Goal: Task Accomplishment & Management: Manage account settings

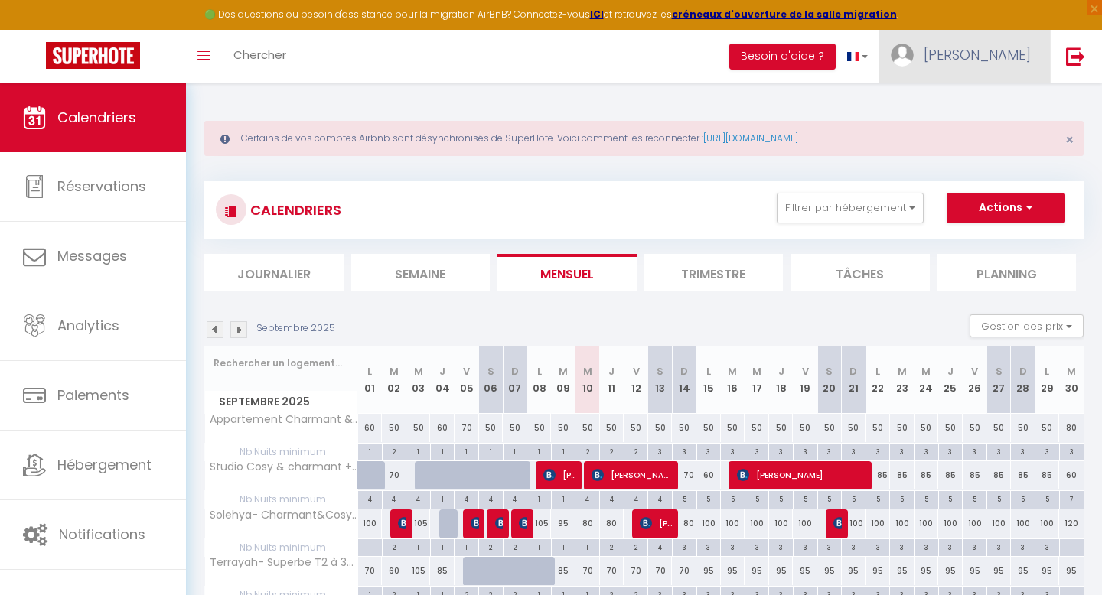
click at [1027, 55] on span "[PERSON_NAME]" at bounding box center [976, 54] width 107 height 19
click at [988, 132] on link "Équipe" at bounding box center [988, 134] width 113 height 26
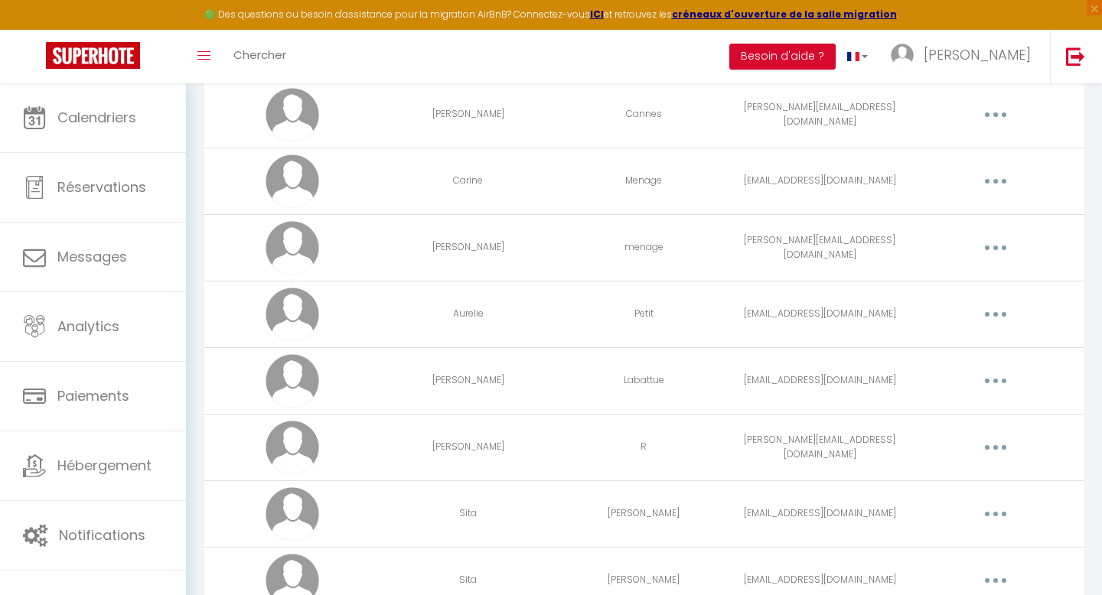
scroll to position [252, 0]
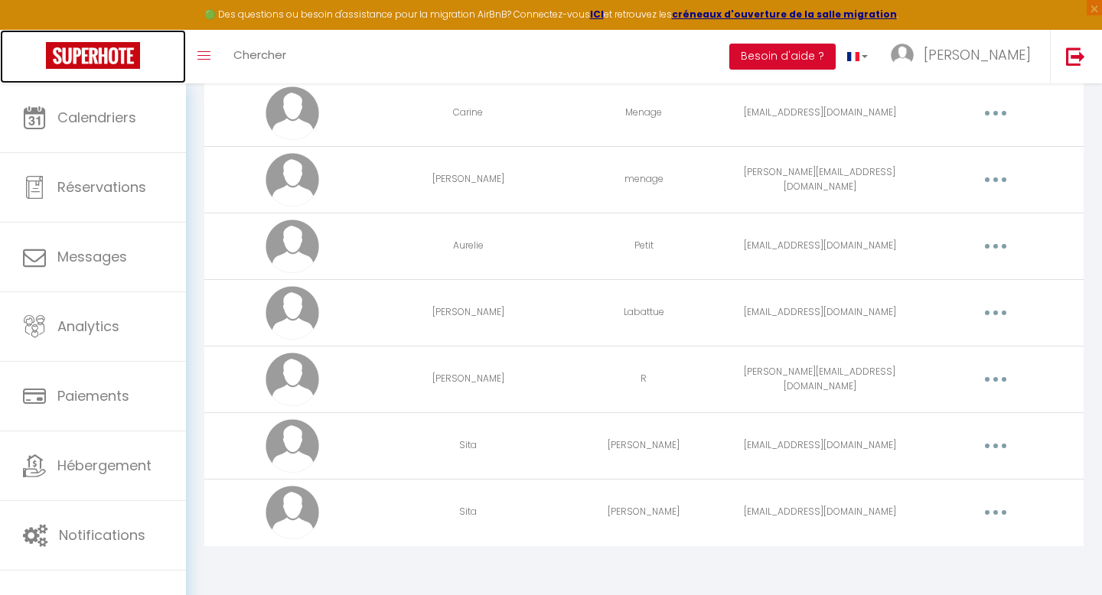
click at [129, 52] on img at bounding box center [93, 55] width 94 height 27
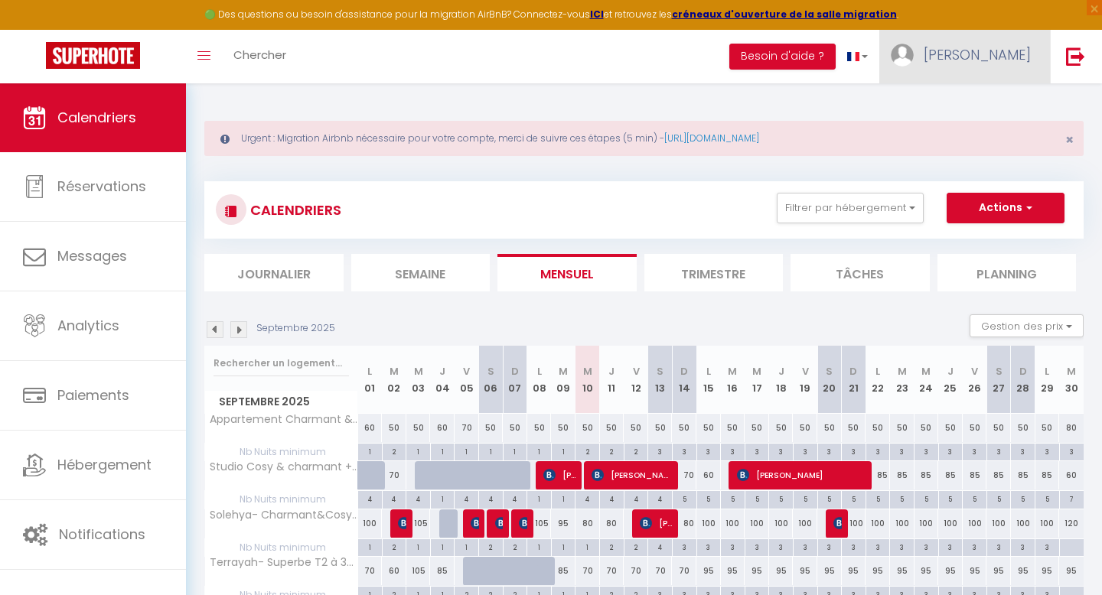
click at [1020, 59] on span "[PERSON_NAME]" at bounding box center [976, 54] width 107 height 19
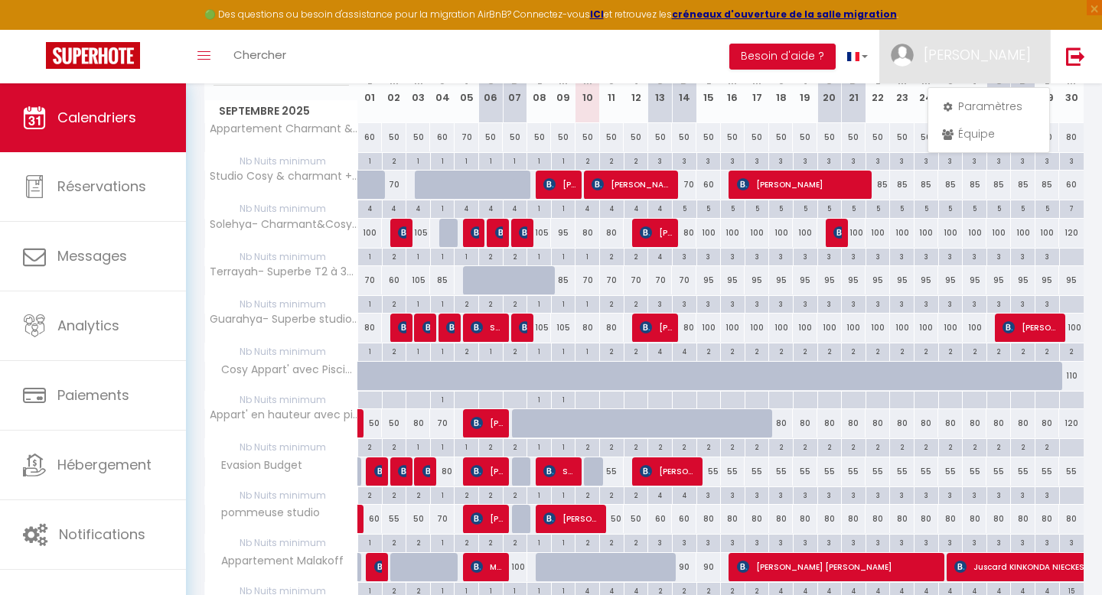
scroll to position [406, 0]
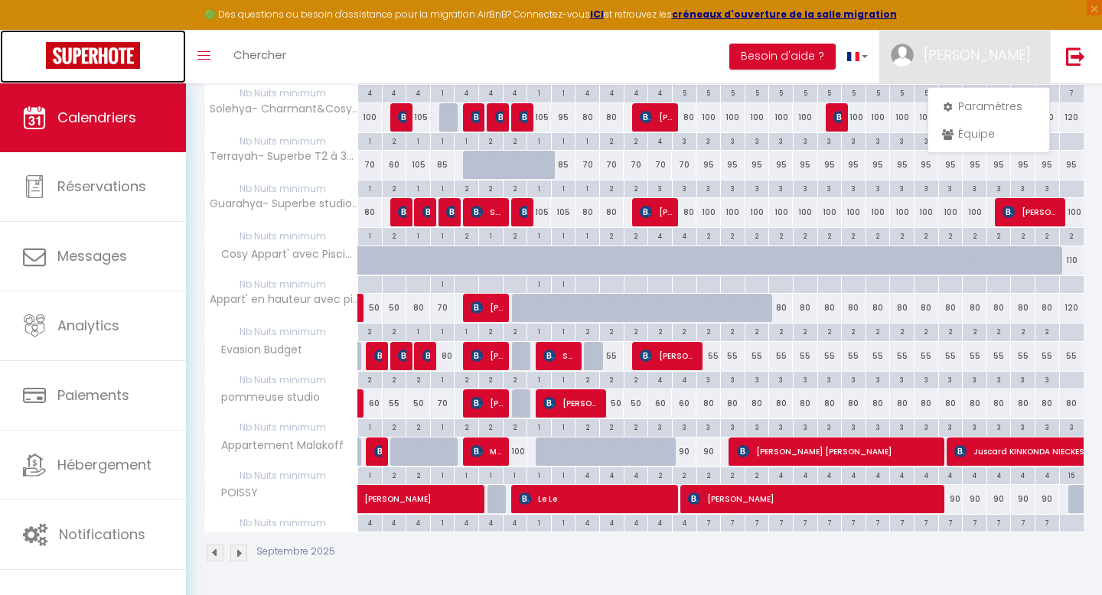
click at [40, 31] on link at bounding box center [93, 57] width 186 height 54
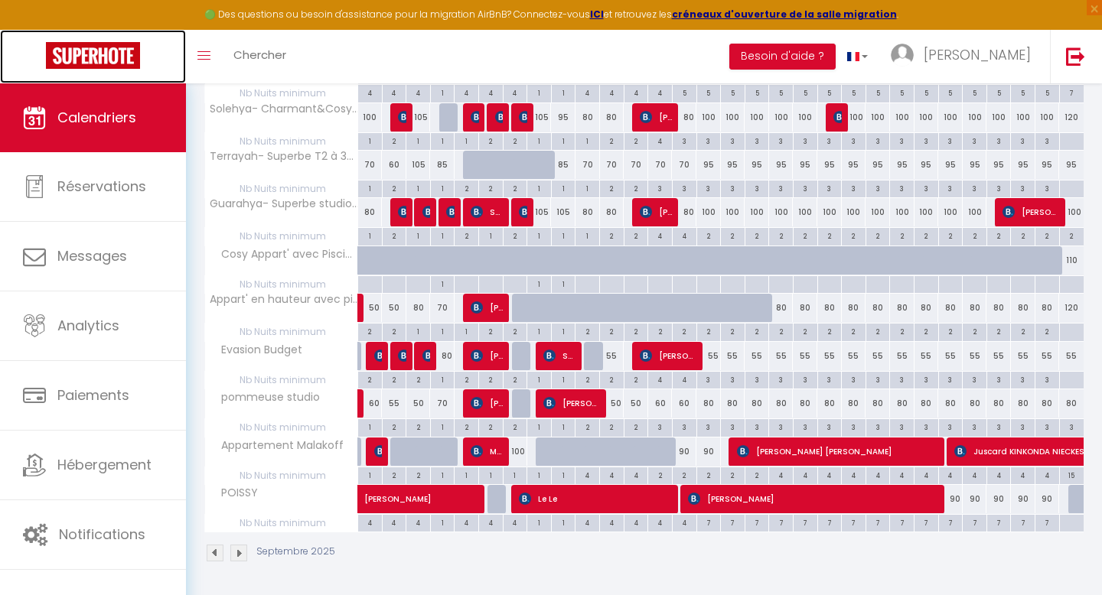
click at [67, 54] on img at bounding box center [93, 55] width 94 height 27
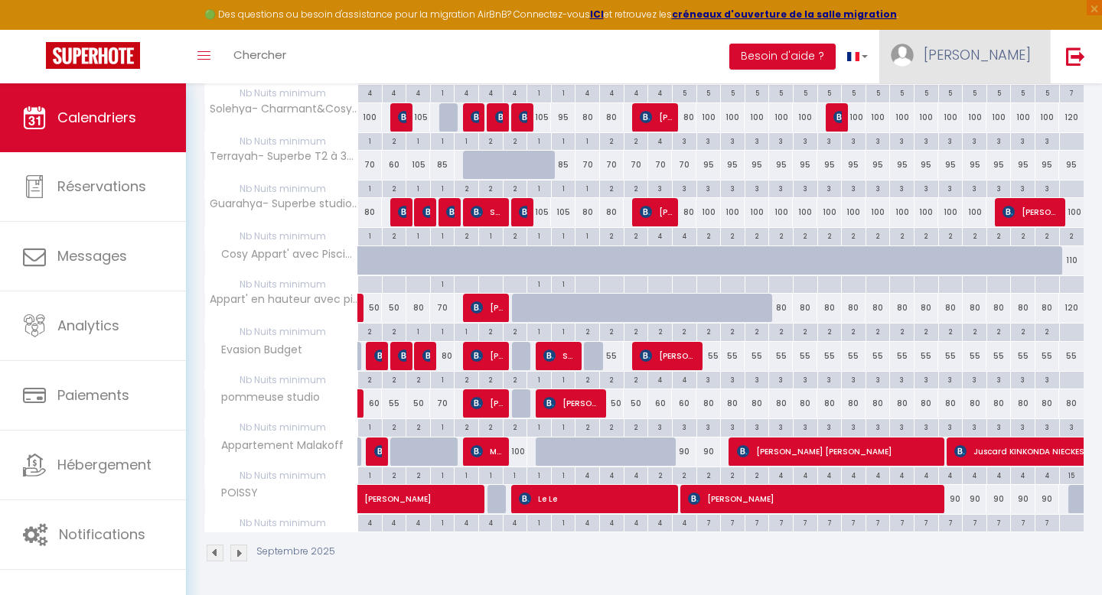
click at [1025, 40] on link "[PERSON_NAME]" at bounding box center [964, 57] width 171 height 54
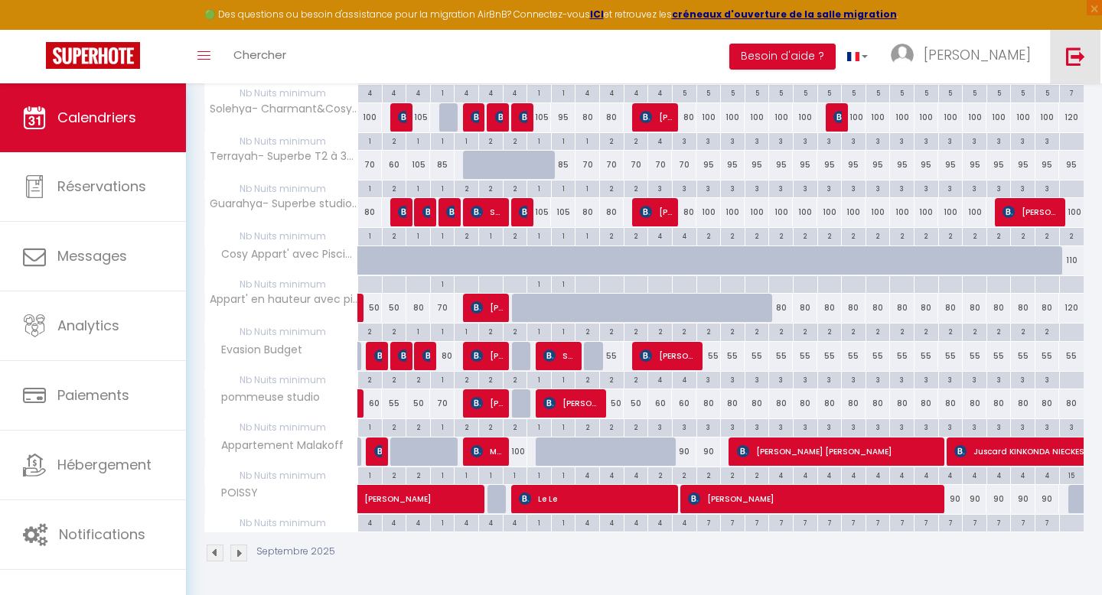
click at [1084, 54] on img at bounding box center [1075, 56] width 19 height 19
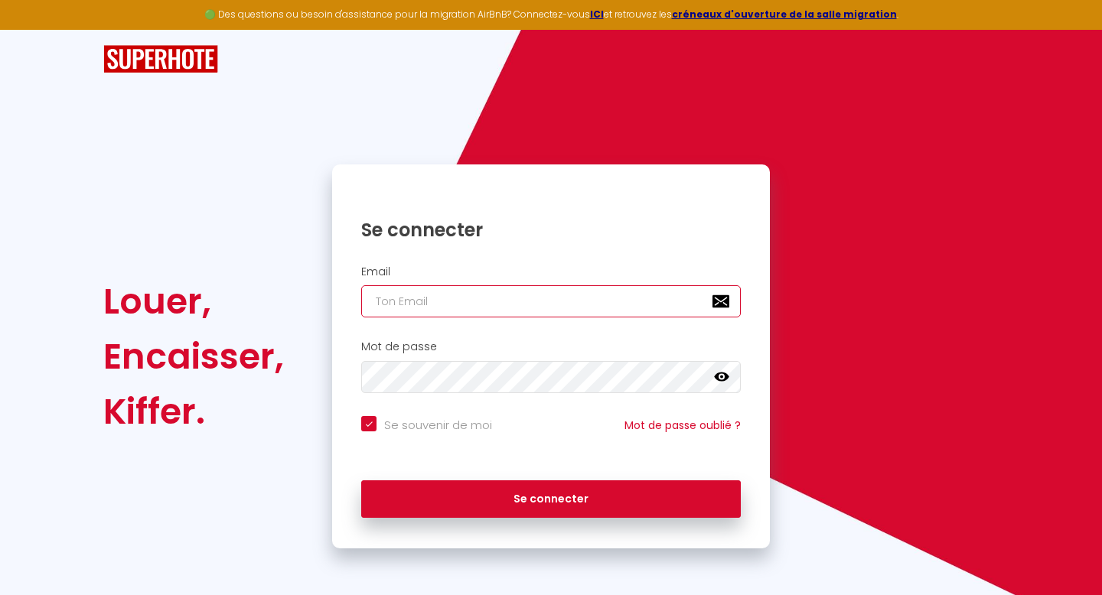
click at [483, 308] on input "email" at bounding box center [550, 301] width 379 height 32
type input "[EMAIL_ADDRESS][DOMAIN_NAME]"
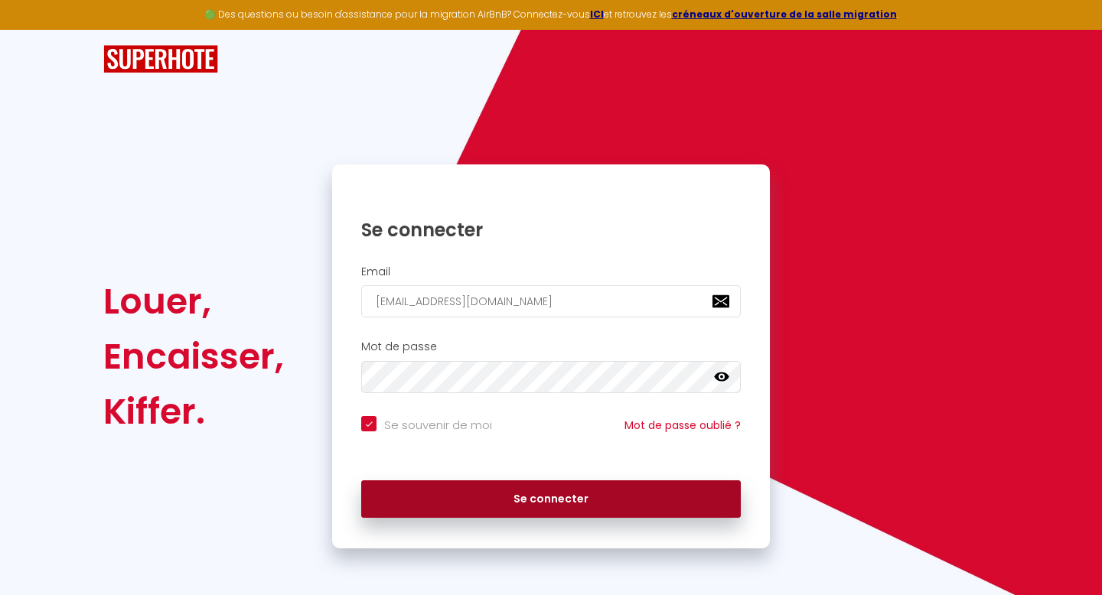
click at [514, 482] on button "Se connecter" at bounding box center [550, 499] width 379 height 38
checkbox input "true"
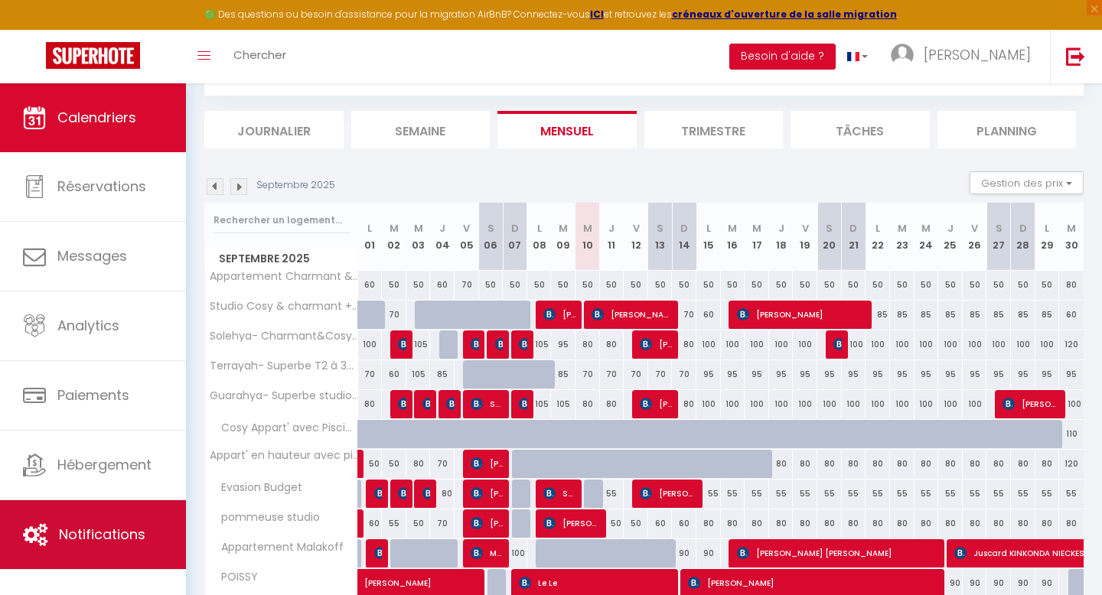
scroll to position [210, 0]
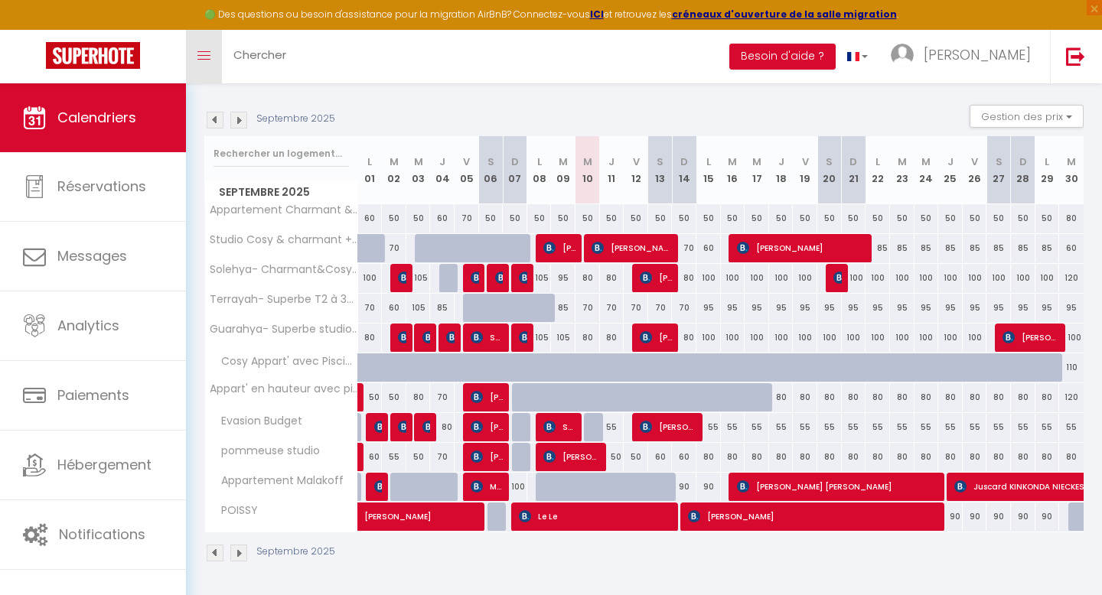
click at [194, 52] on link "Toggle menubar" at bounding box center [204, 57] width 36 height 54
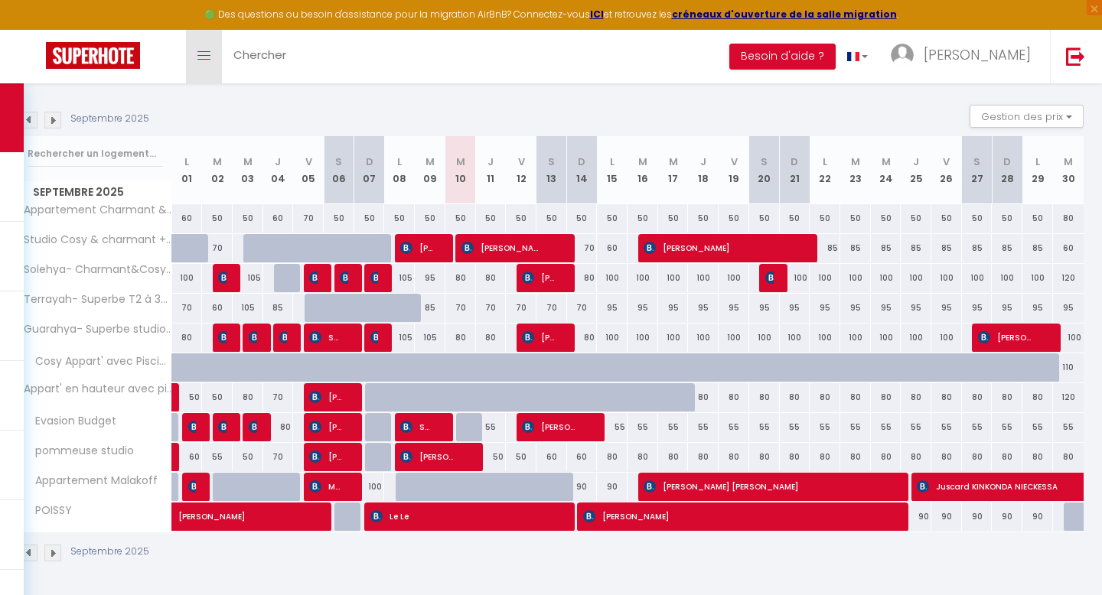
click at [194, 52] on link "Toggle menubar" at bounding box center [204, 57] width 36 height 54
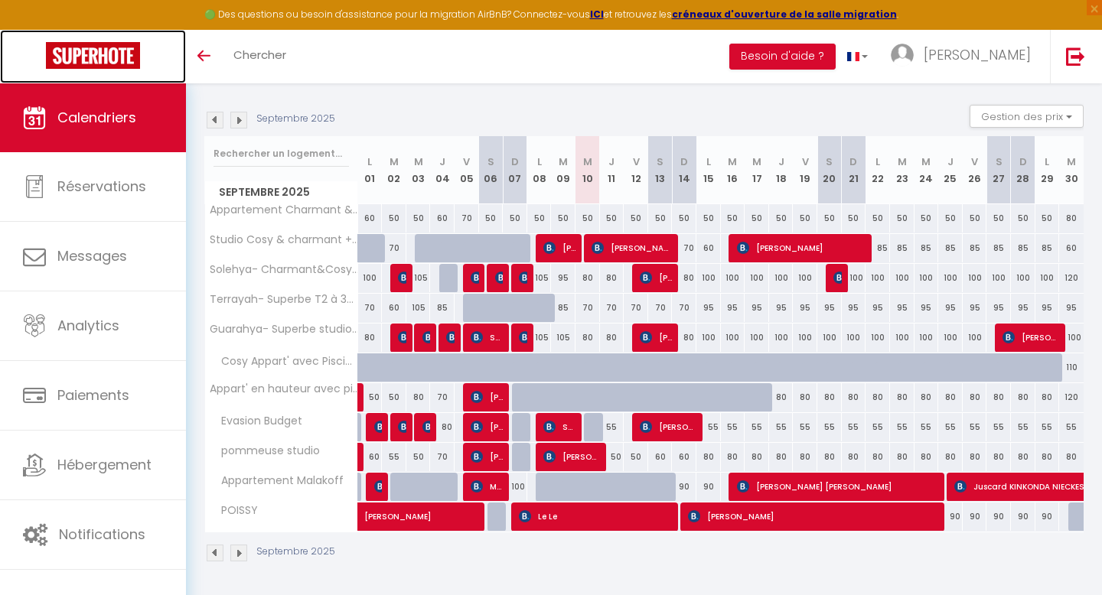
click at [72, 46] on img at bounding box center [93, 55] width 94 height 27
click at [73, 46] on img at bounding box center [93, 55] width 94 height 27
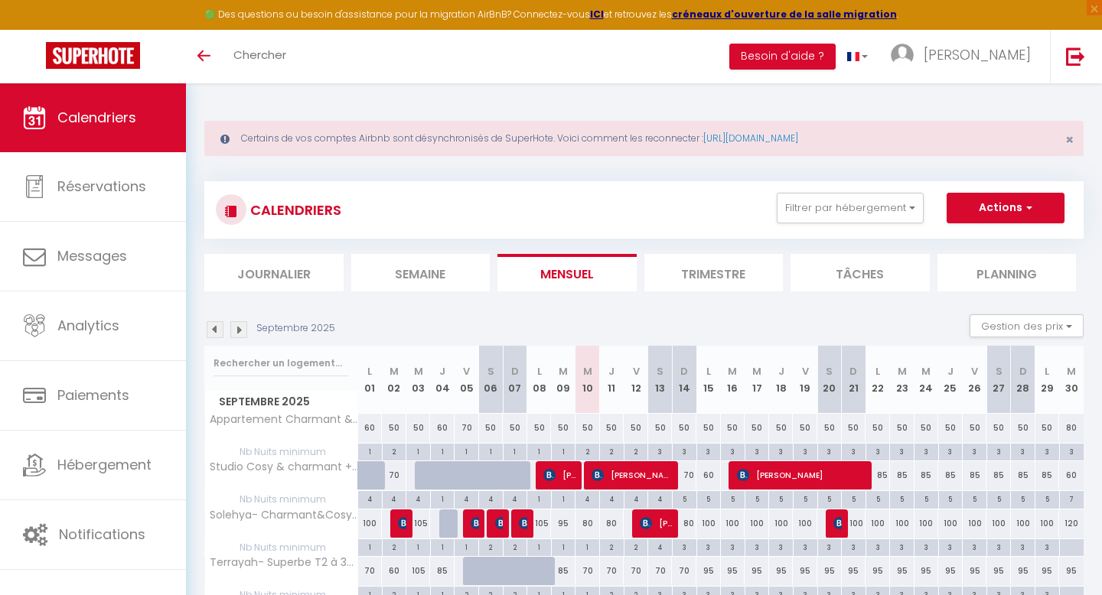
select select "KO"
select select "0"
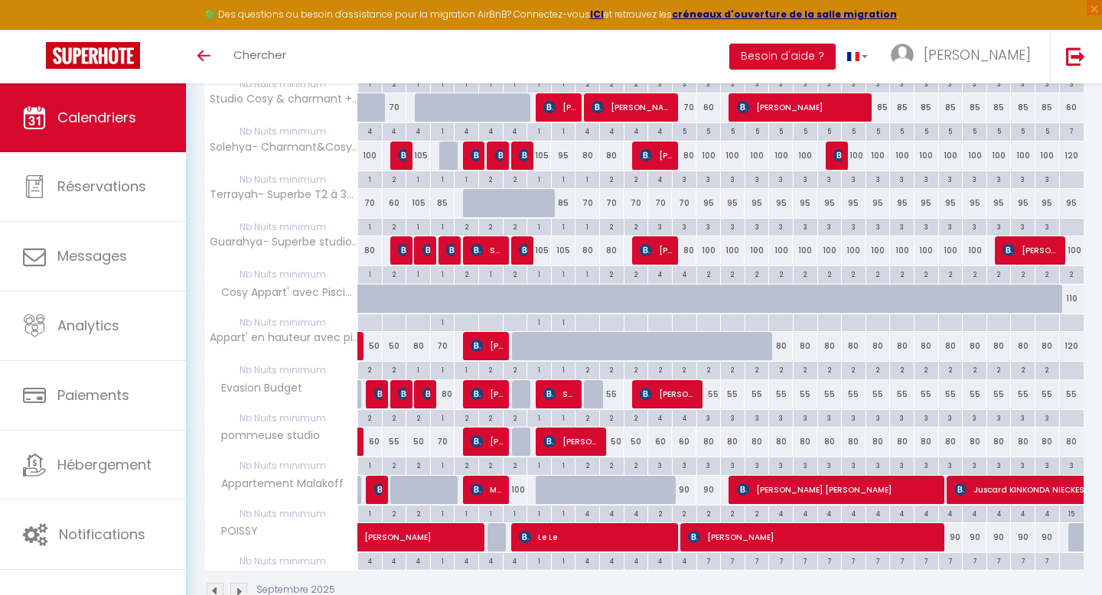
scroll to position [406, 0]
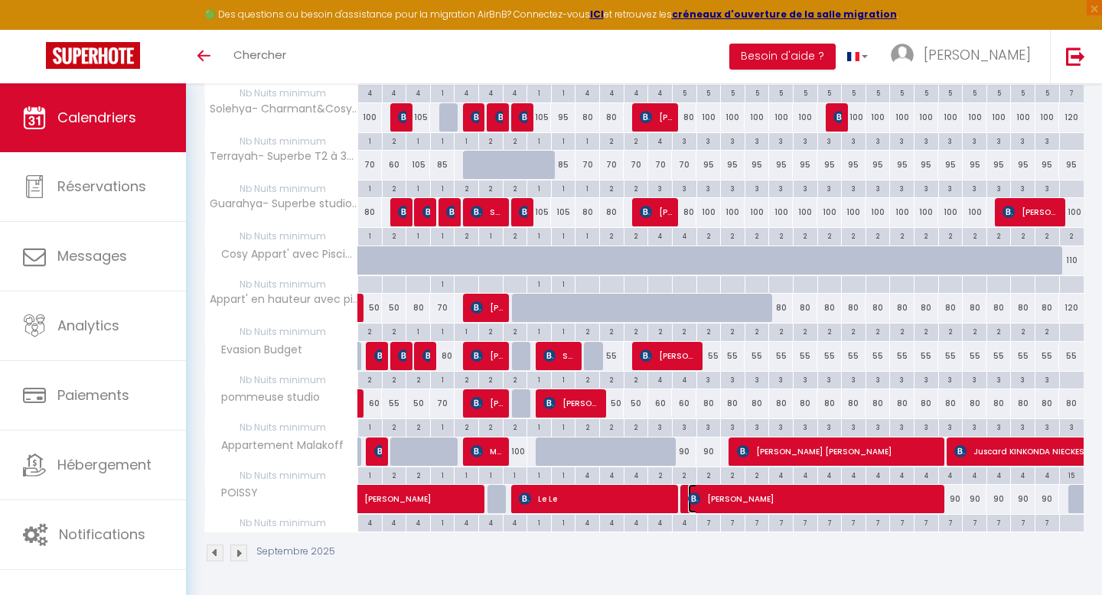
click at [806, 505] on span "[PERSON_NAME]" at bounding box center [814, 498] width 253 height 29
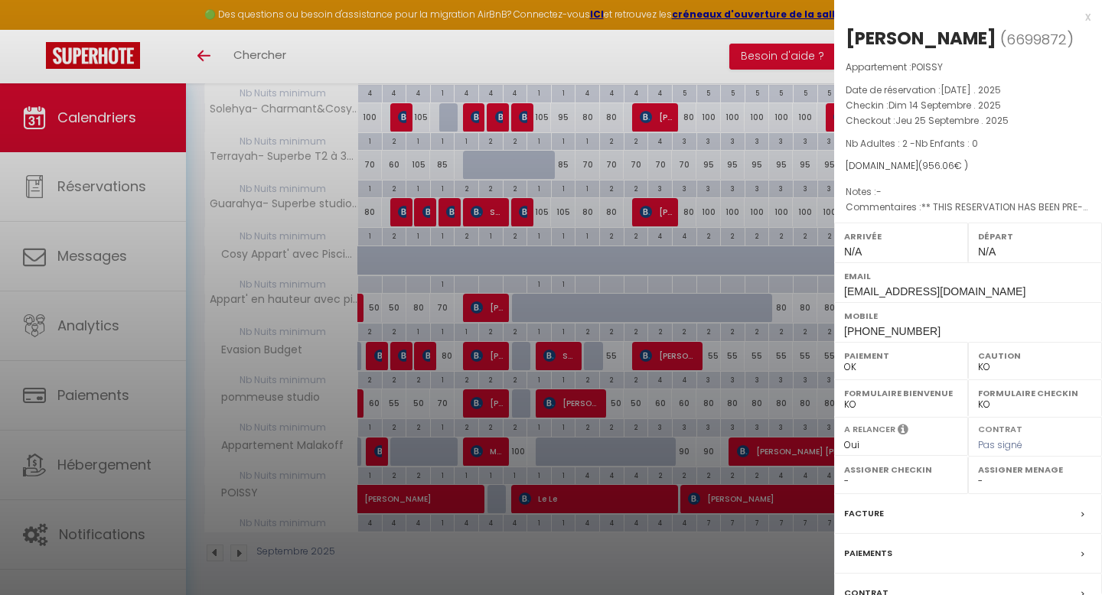
click at [788, 506] on div at bounding box center [551, 297] width 1102 height 595
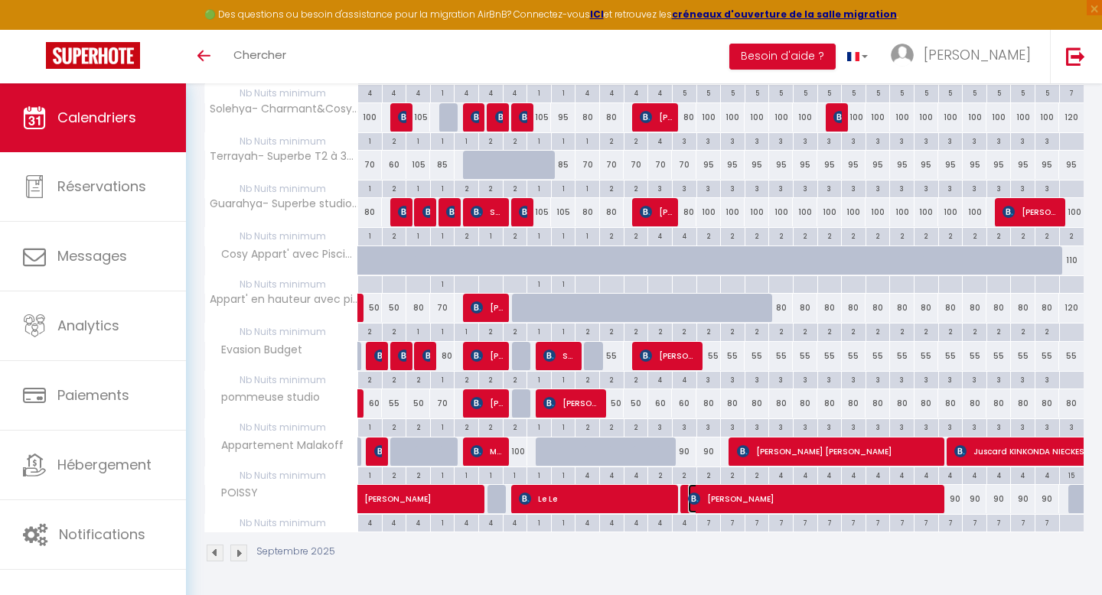
click at [788, 506] on span "[PERSON_NAME]" at bounding box center [814, 498] width 253 height 29
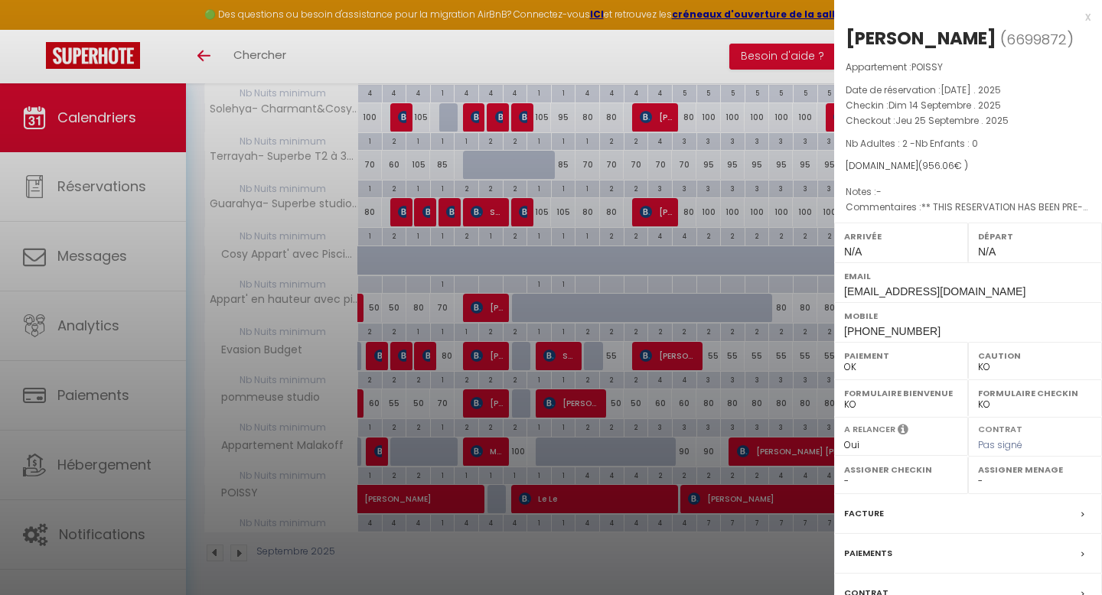
click at [788, 506] on div at bounding box center [551, 297] width 1102 height 595
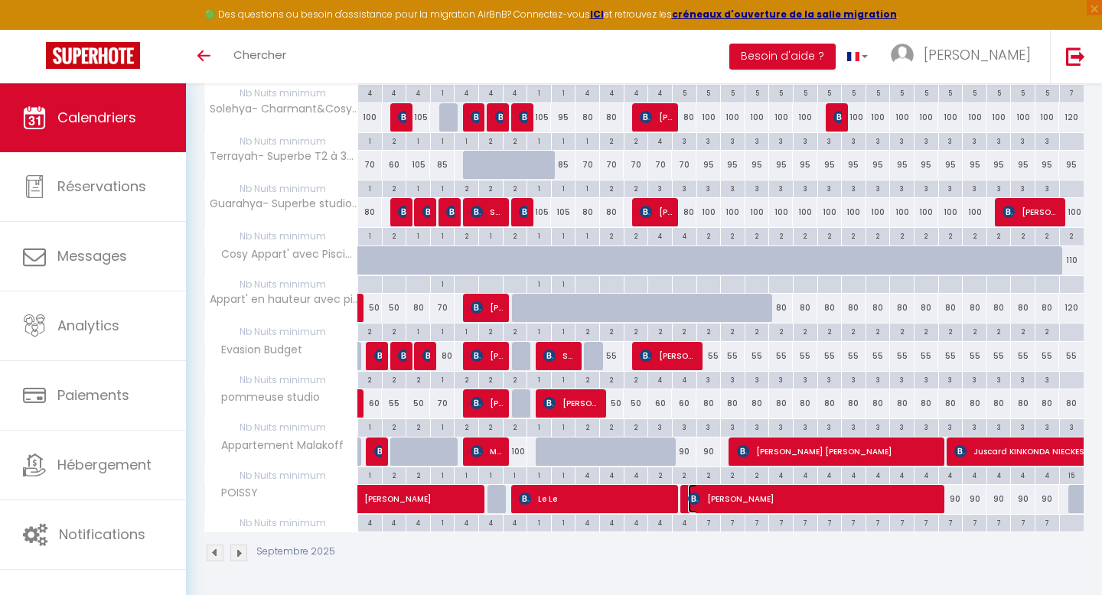
click at [787, 504] on span "[PERSON_NAME]" at bounding box center [814, 498] width 253 height 29
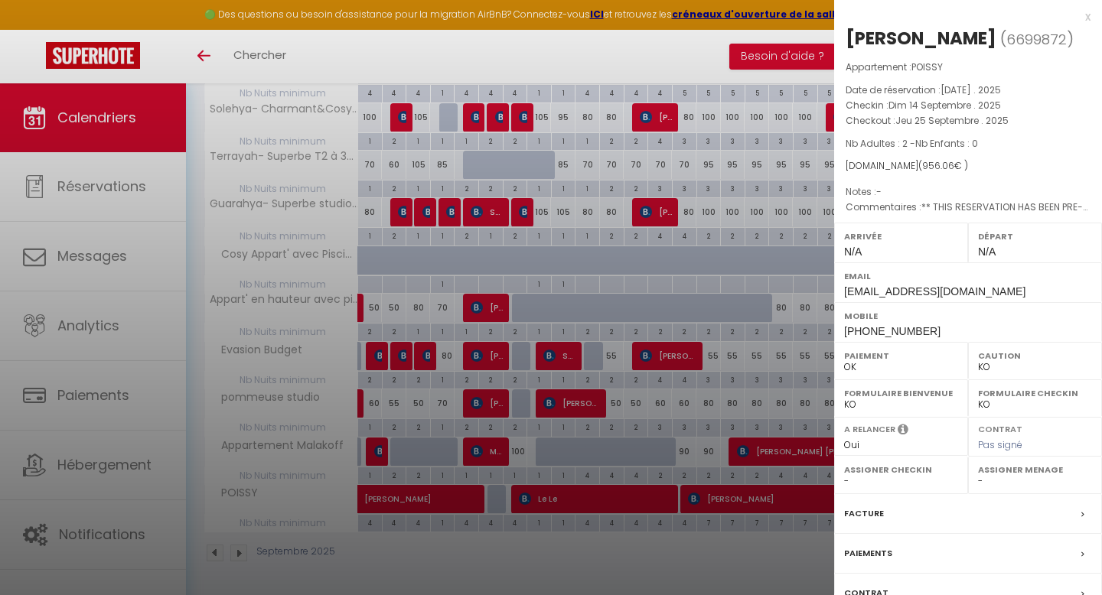
click at [563, 194] on div at bounding box center [551, 297] width 1102 height 595
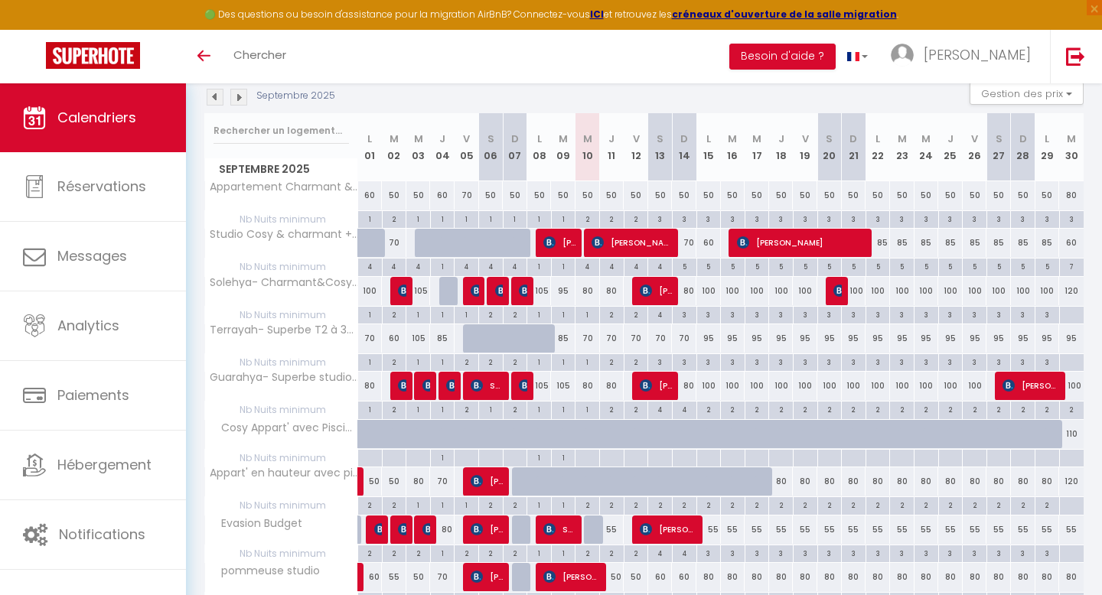
scroll to position [229, 0]
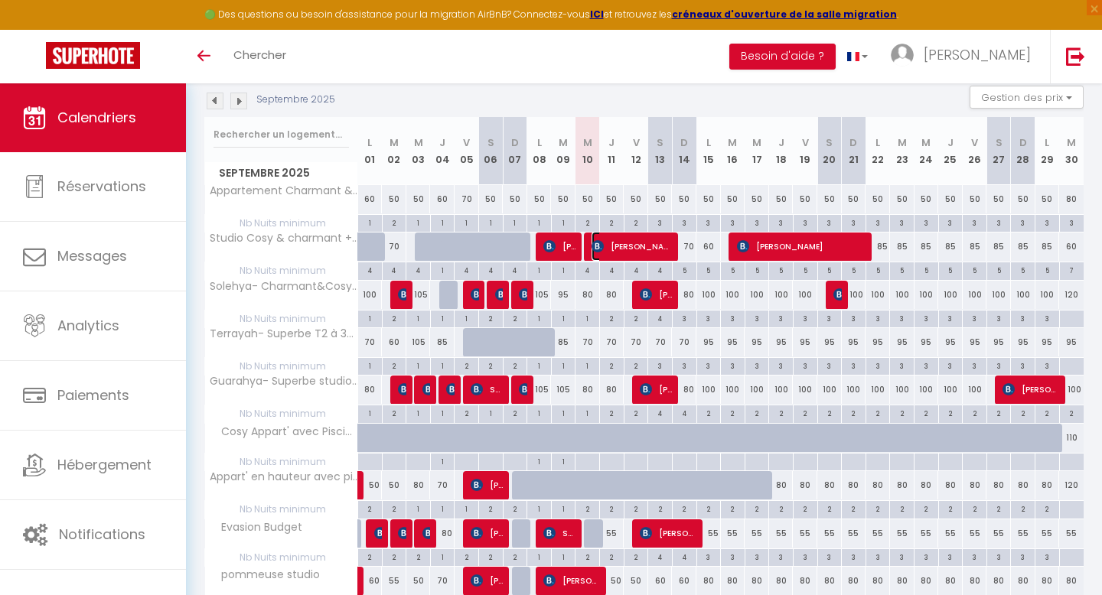
click at [597, 252] on span "[PERSON_NAME]" at bounding box center [632, 246] width 82 height 29
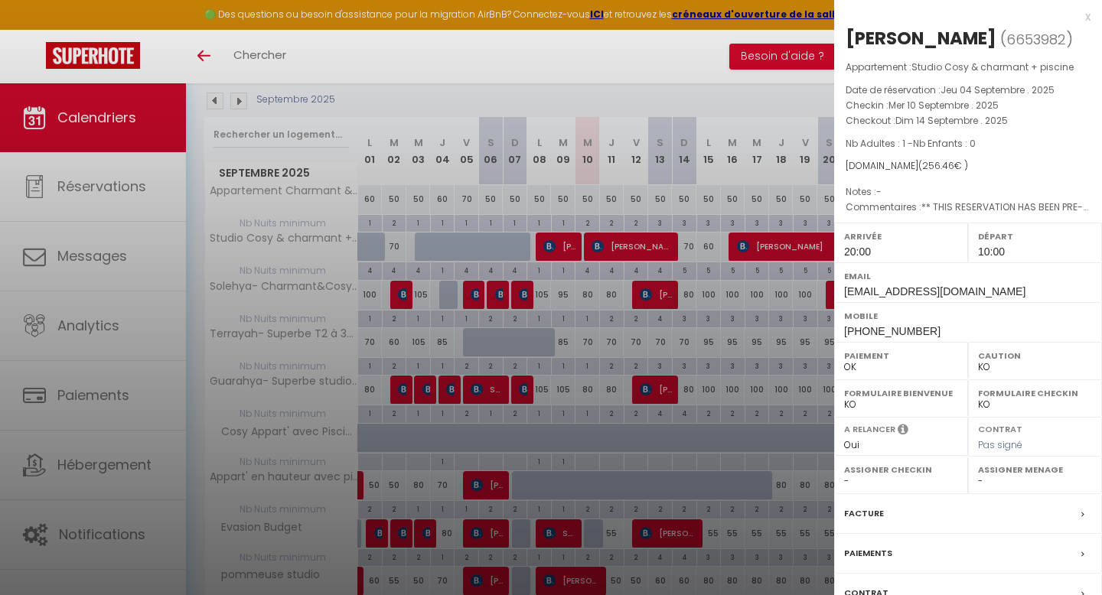
click at [540, 461] on div at bounding box center [551, 297] width 1102 height 595
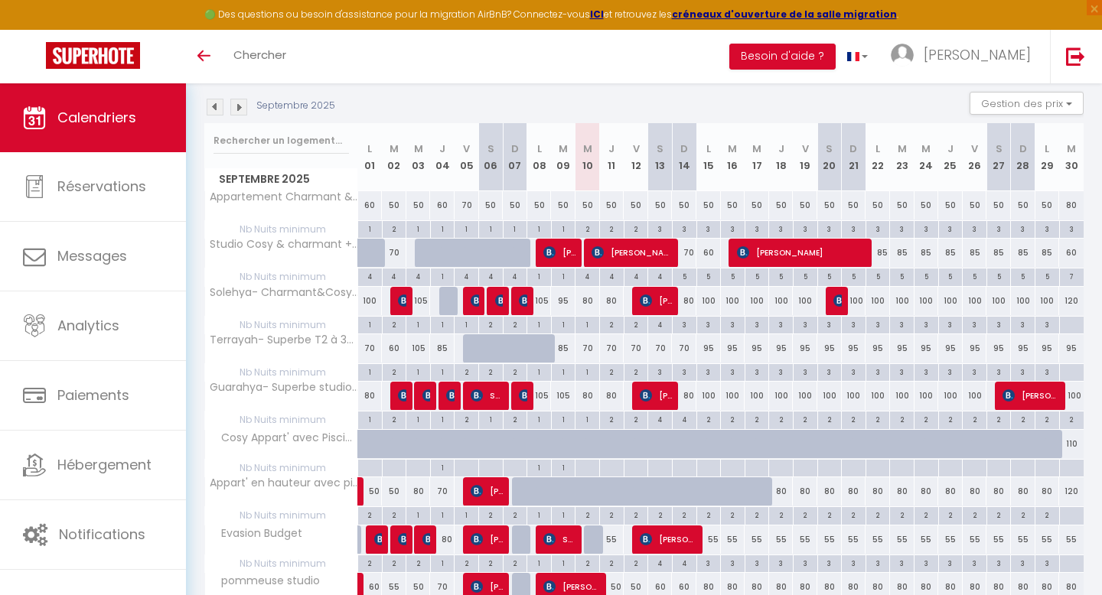
scroll to position [217, 0]
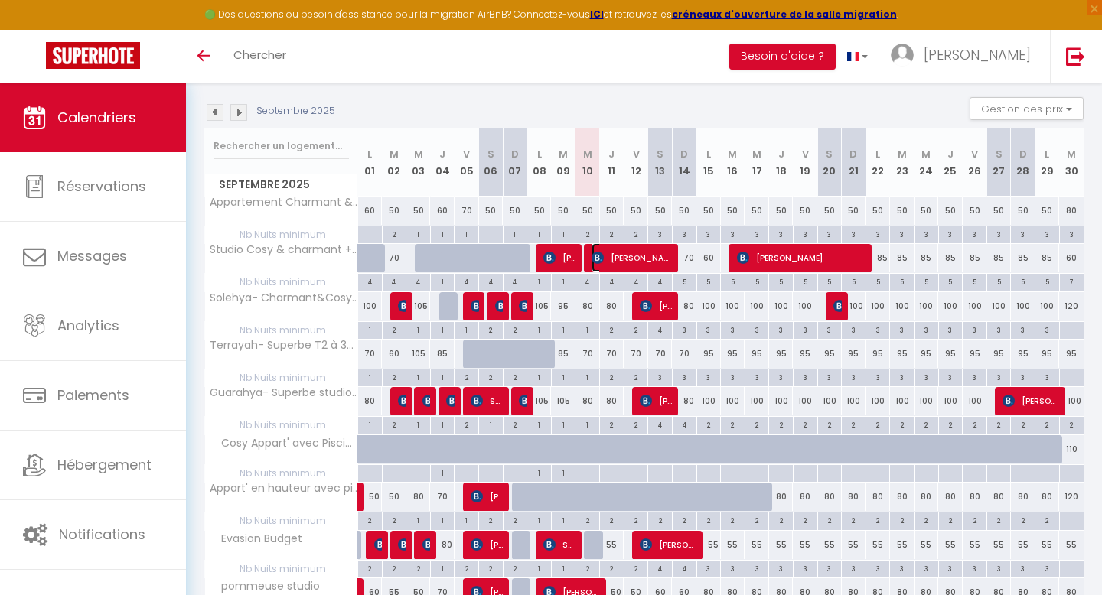
click at [614, 261] on span "[PERSON_NAME]" at bounding box center [632, 257] width 82 height 29
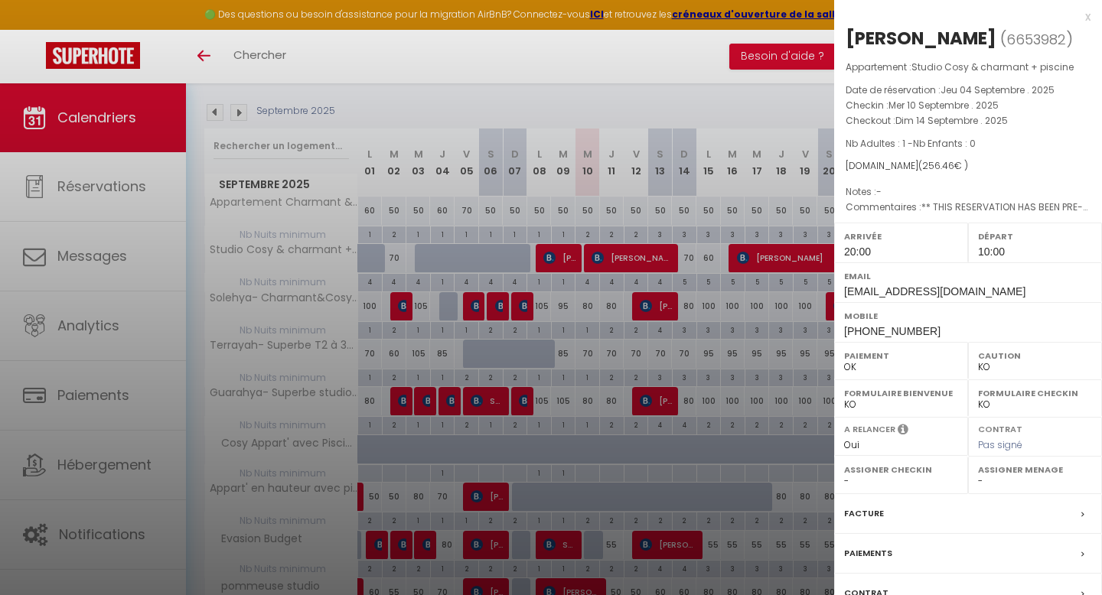
click at [614, 261] on div at bounding box center [551, 297] width 1102 height 595
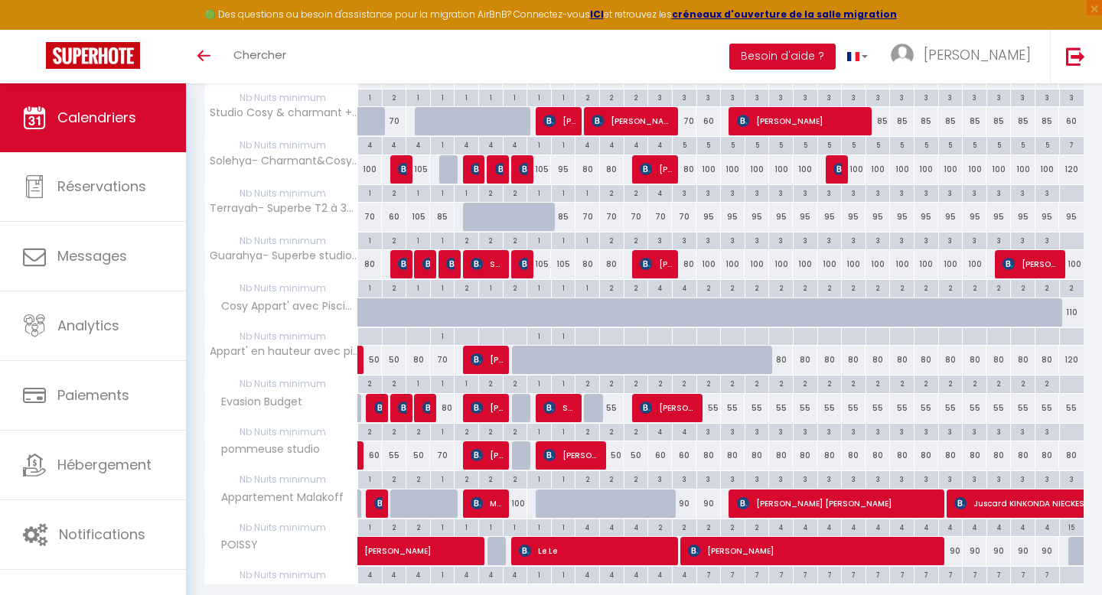
scroll to position [406, 0]
